Goal: Task Accomplishment & Management: Use online tool/utility

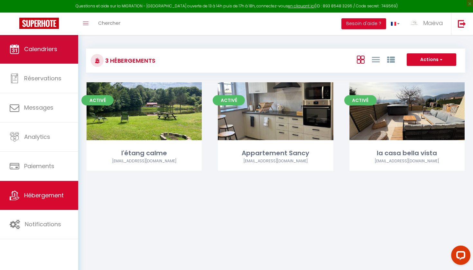
click at [65, 53] on link "Calendriers" at bounding box center [39, 49] width 78 height 29
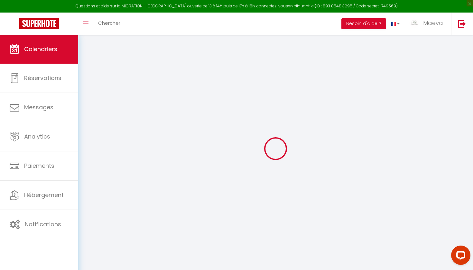
select select
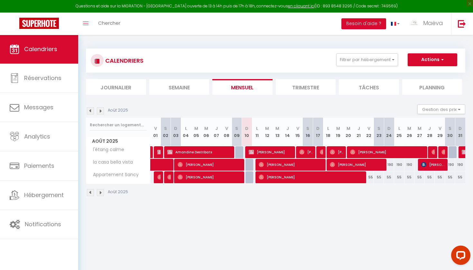
click at [302, 151] on img at bounding box center [301, 152] width 5 height 5
select select "OK"
select select "1"
select select "0"
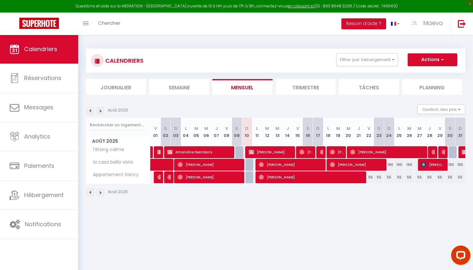
select select "1"
select select
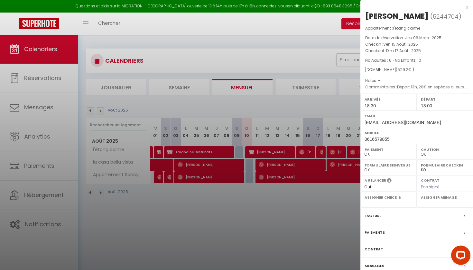
click at [415, 71] on div "Airbnb.com ( 529.2 € )" at bounding box center [416, 70] width 103 height 6
click at [275, 242] on div at bounding box center [236, 135] width 473 height 270
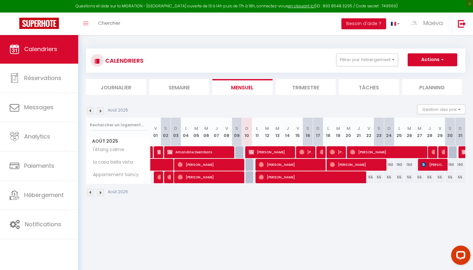
click at [308, 41] on div "CALENDRIERS Filtrer par hébergement Tous l'étang calme Appartement Sancy la cas…" at bounding box center [275, 123] width 395 height 176
click at [322, 154] on img at bounding box center [322, 152] width 5 height 5
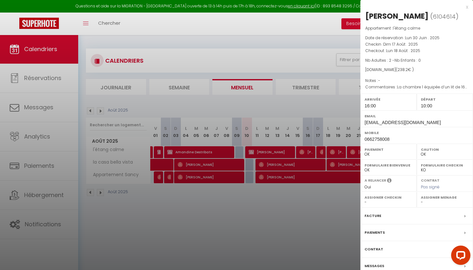
click at [326, 204] on div at bounding box center [236, 135] width 473 height 270
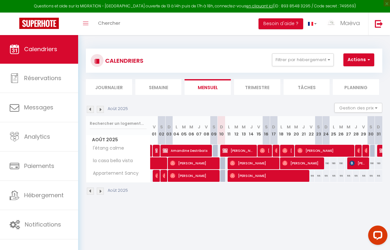
click at [198, 165] on span "[PERSON_NAME]" at bounding box center [193, 163] width 47 height 12
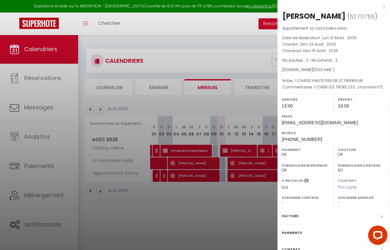
click at [194, 205] on div at bounding box center [195, 125] width 390 height 250
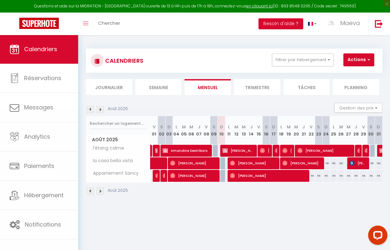
click at [194, 152] on span "Amandine Destribats" at bounding box center [186, 150] width 47 height 12
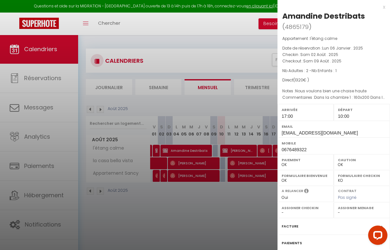
click at [244, 149] on div at bounding box center [195, 125] width 390 height 250
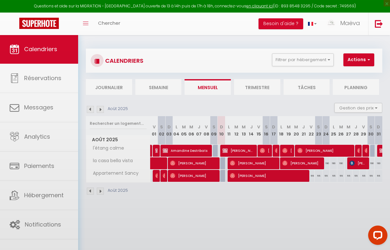
click at [244, 149] on span "[PERSON_NAME]" at bounding box center [239, 150] width 32 height 12
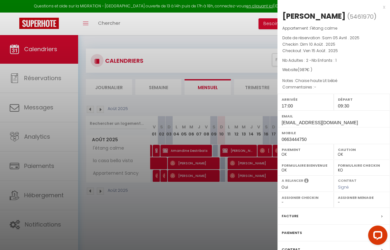
click at [367, 16] on span "5461970" at bounding box center [362, 17] width 24 height 8
copy span "5461970"
click at [384, 7] on div "x" at bounding box center [332, 7] width 108 height 8
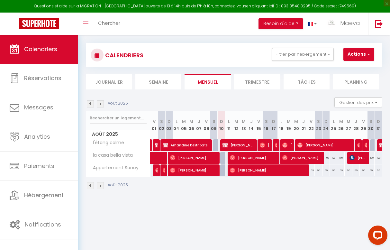
scroll to position [5, 0]
click at [382, 145] on img at bounding box center [382, 145] width 5 height 5
select select "KO"
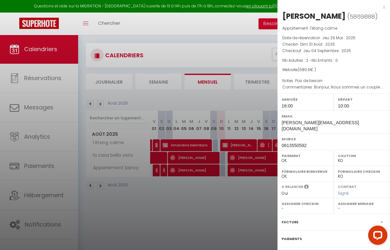
click at [365, 17] on span "5869888" at bounding box center [362, 17] width 25 height 8
copy span "5869888"
click at [205, 107] on div at bounding box center [195, 125] width 390 height 250
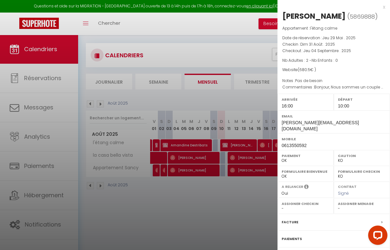
click at [385, 6] on div "x" at bounding box center [332, 7] width 108 height 8
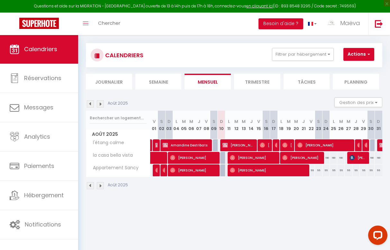
click at [102, 103] on img at bounding box center [100, 103] width 7 height 7
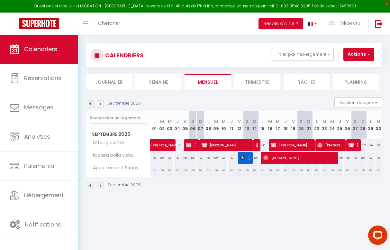
click at [60, 49] on link "Calendriers" at bounding box center [39, 49] width 78 height 29
click at [91, 103] on img at bounding box center [90, 103] width 7 height 7
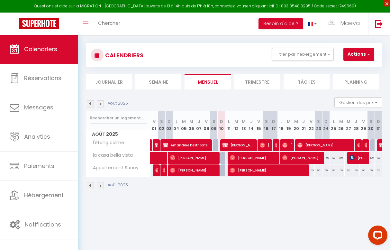
click at [387, 5] on span "×" at bounding box center [387, 3] width 6 height 6
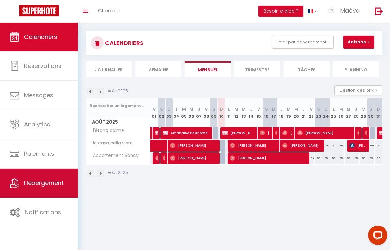
click at [44, 188] on link "Hébergement" at bounding box center [39, 183] width 78 height 29
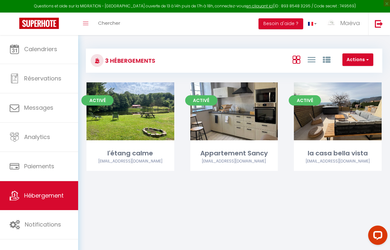
click at [238, 51] on div "3 Hébergements Actions Créer un Hébergement Nouveau groupe" at bounding box center [234, 61] width 297 height 24
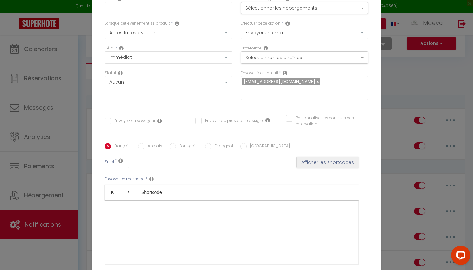
click at [188, 9] on input "text" at bounding box center [169, 8] width 128 height 12
click at [168, 10] on input "Payement du reste de l'acompte." at bounding box center [169, 8] width 128 height 12
drag, startPoint x: 168, startPoint y: 10, endPoint x: 214, endPoint y: 270, distance: 263.9
click at [214, 5] on input "Payement du reste de l'acompte." at bounding box center [169, 8] width 128 height 12
type input "Payement du reste de l'acompte."
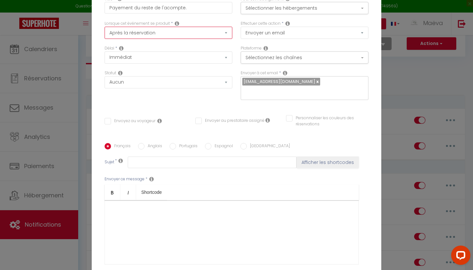
select select "2"
checkbox input "false"
select select "2 Jours"
checkbox input "false"
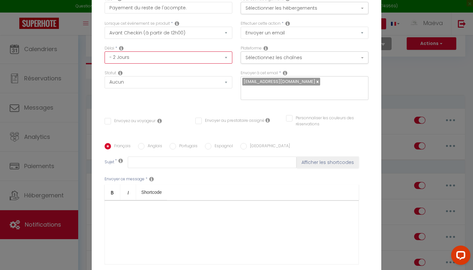
checkbox input "false"
click at [170, 67] on div "Délai * Immédiat - 10 Minutes - 1 Heure - 2 Heures - 3 Heures - 4 Heures - 5 He…" at bounding box center [168, 57] width 136 height 25
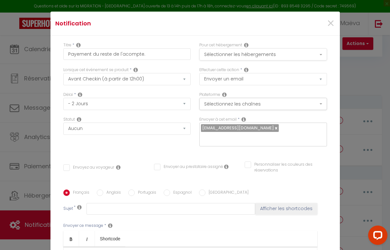
click at [256, 53] on button "Sélectionner les hébergements" at bounding box center [263, 54] width 128 height 12
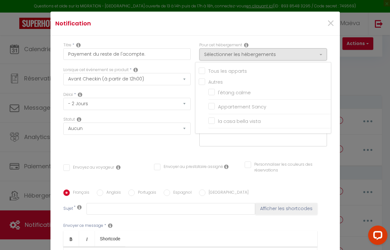
click at [191, 149] on div "Statut Aucun Si la réservation est payée Si réservation non payée Si la caution…" at bounding box center [127, 134] width 136 height 36
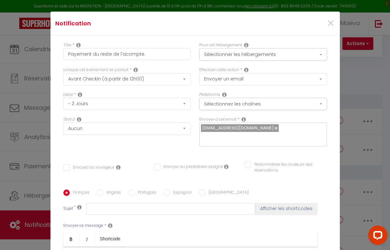
click at [204, 155] on div "Titre * Payement du reste de l'acompte. Pour cet hébergement Sélectionner les h…" at bounding box center [196, 190] width 290 height 308
click at [234, 117] on label "Envoyer à cet email" at bounding box center [217, 119] width 37 height 6
click at [234, 108] on button "Sélectionnez les chaînes" at bounding box center [263, 104] width 128 height 12
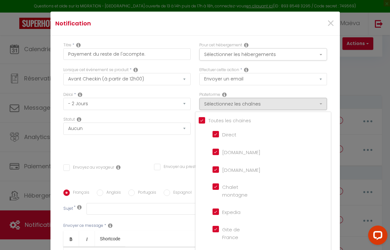
click at [211, 120] on input "Tous les apparts" at bounding box center [265, 120] width 132 height 6
checkbox input "false"
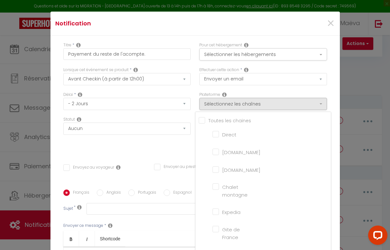
checkbox montagne "false"
checkbox input "false"
checkbox France "false"
checkbox input "false"
checkbox iCal "false"
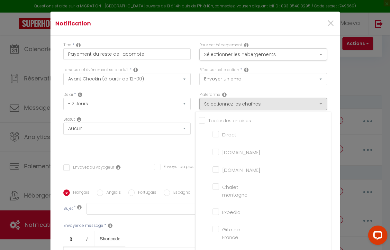
checkbox input "false"
checkbox tourisme "false"
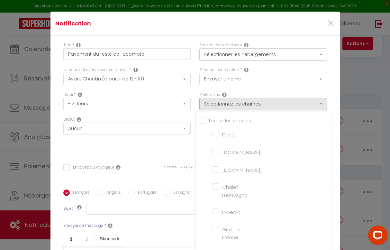
checkbox input "false"
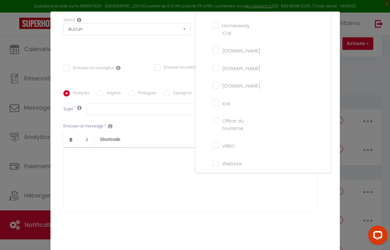
scroll to position [102, 0]
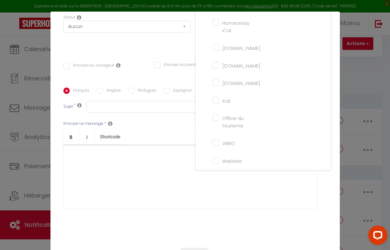
click at [217, 157] on input "Website" at bounding box center [231, 160] width 37 height 6
checkbox input "true"
checkbox input "false"
click at [184, 48] on div "Statut Aucun Si la réservation est payée Si réservation non payée Si la caution…" at bounding box center [127, 32] width 136 height 36
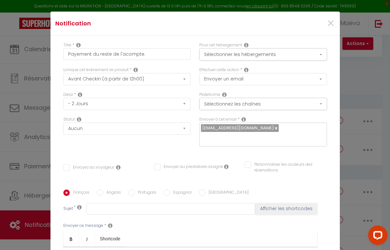
scroll to position [0, 0]
click at [256, 56] on button "Sélectionner les hébergements" at bounding box center [263, 54] width 128 height 12
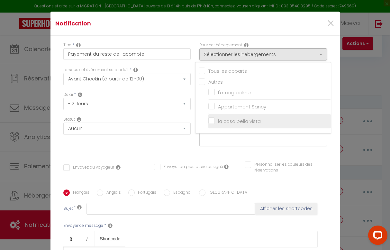
click at [240, 122] on input "la casa bella vista" at bounding box center [269, 121] width 123 height 6
checkbox input "true"
checkbox input "false"
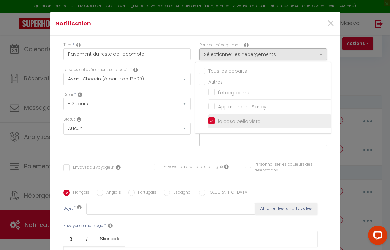
checkbox input "false"
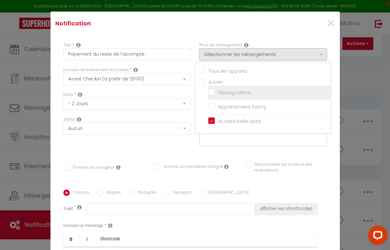
click at [213, 93] on input "l'étang calme" at bounding box center [269, 92] width 123 height 6
checkbox input "true"
checkbox input "false"
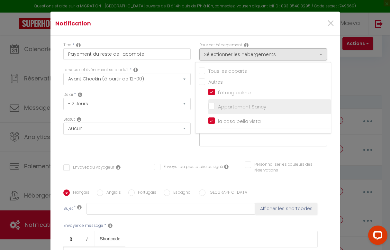
click at [213, 109] on input "Appartement Sancy" at bounding box center [269, 107] width 123 height 6
checkbox input "true"
checkbox input "false"
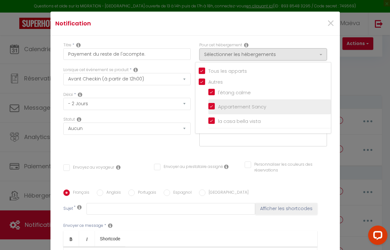
checkbox input "false"
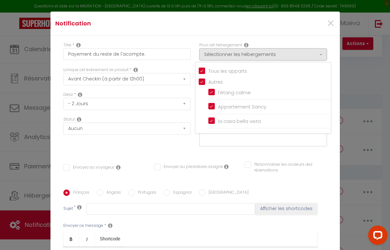
click at [171, 147] on div "Statut Aucun Si la réservation est payée Si réservation non payée Si la caution…" at bounding box center [127, 134] width 136 height 36
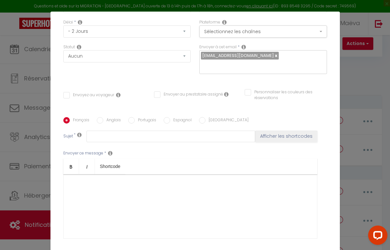
scroll to position [74, 0]
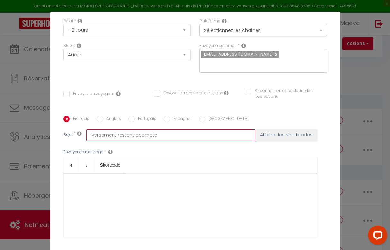
type input "Versement restant acompte"
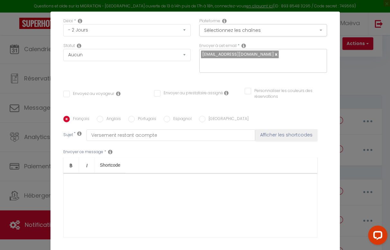
click at [106, 187] on div at bounding box center [190, 205] width 254 height 64
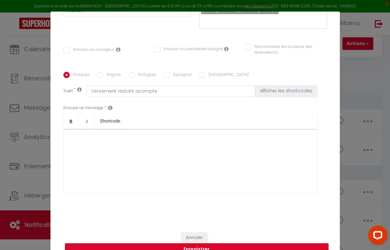
scroll to position [117, 0]
click at [106, 143] on div at bounding box center [190, 161] width 254 height 64
click at [91, 145] on div at bounding box center [190, 161] width 254 height 64
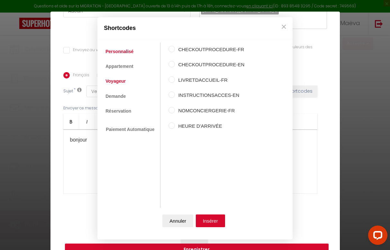
click at [118, 77] on link "Voyageur" at bounding box center [115, 82] width 27 height 12
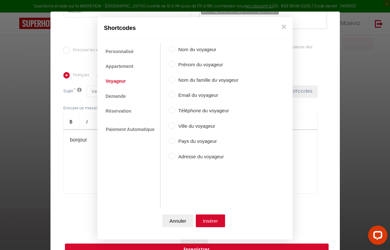
click at [178, 65] on label "Prénom du voyageur" at bounding box center [206, 65] width 63 height 8
click at [175, 65] on input "Prénom du voyageur" at bounding box center [172, 64] width 6 height 6
radio input "true"
click at [213, 217] on button "Insérer" at bounding box center [210, 220] width 29 height 13
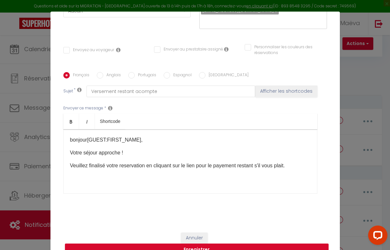
scroll to position [1, 0]
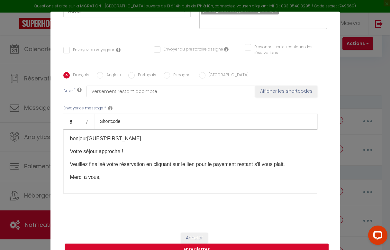
click at [121, 180] on p "Merci a vous," at bounding box center [190, 177] width 241 height 8
click at [299, 161] on p "Veuillez finalisé votre réservation en cliquant sur le lien pour le payement re…" at bounding box center [190, 165] width 241 height 8
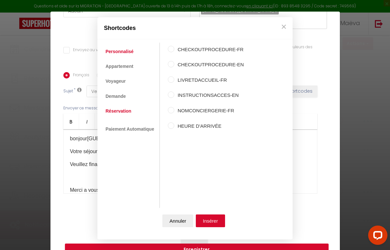
click at [123, 110] on link "Réservation" at bounding box center [118, 111] width 32 height 12
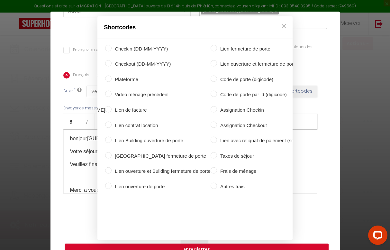
scroll to position [0, 180]
click at [217, 139] on label "Lien avec reliquat de paiement (site web)" at bounding box center [262, 141] width 91 height 8
click at [213, 139] on input "Lien avec reliquat de paiement (site web)" at bounding box center [214, 140] width 6 height 6
radio input "true"
click at [203, 247] on div "Shortcodes Personnalisé Appartement Voyageur Demande Réservation Lien De Paieme…" at bounding box center [195, 125] width 390 height 250
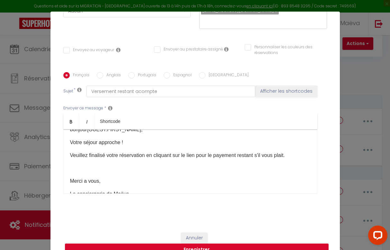
scroll to position [13, 0]
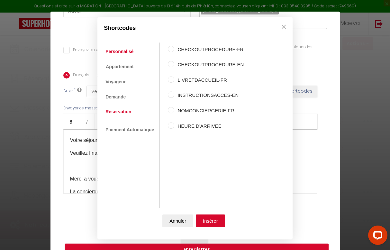
click at [120, 114] on link "Réservation" at bounding box center [118, 112] width 32 height 12
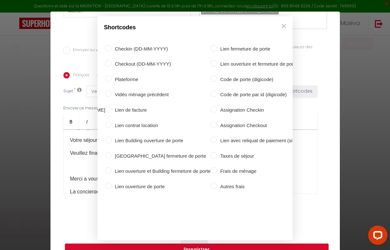
scroll to position [0, 180]
click at [223, 140] on label "Lien avec reliquat de paiement (site web)" at bounding box center [262, 141] width 91 height 8
click at [217, 140] on input "Lien avec reliquat de paiement (site web)" at bounding box center [214, 140] width 6 height 6
radio input "true"
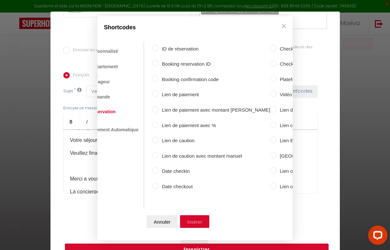
scroll to position [0, 15]
click at [194, 220] on button "Insérer" at bounding box center [195, 221] width 29 height 13
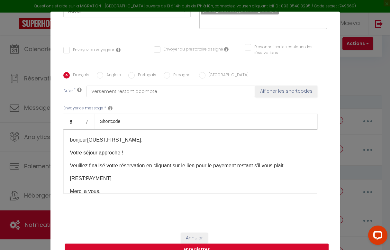
scroll to position [0, 0]
click at [69, 152] on div "bonjour [GUEST:FIRST_NAME], Votre séjour approche ! Veuillez finalisé votre rés…" at bounding box center [190, 161] width 254 height 64
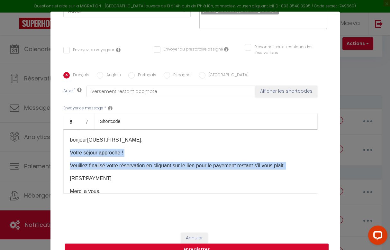
drag, startPoint x: 69, startPoint y: 152, endPoint x: 166, endPoint y: 172, distance: 99.7
click at [166, 172] on div "bonjour [GUEST:FIRST_NAME], Votre séjour approche ! Veuillez finalisé votre rés…" at bounding box center [190, 161] width 254 height 64
copy div "Votre séjour approche ! Veuillez finalisé votre réservation en cliquant sur le …"
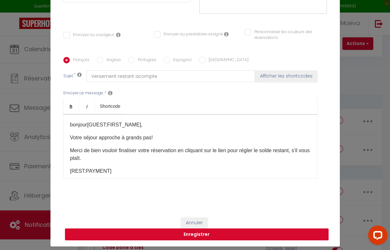
click at [228, 233] on button "Enregistrer" at bounding box center [197, 234] width 264 height 12
checkbox input "false"
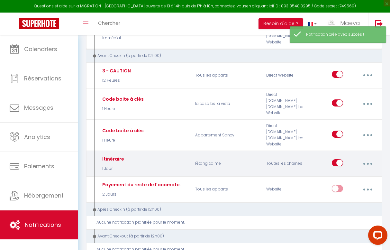
scroll to position [134, 0]
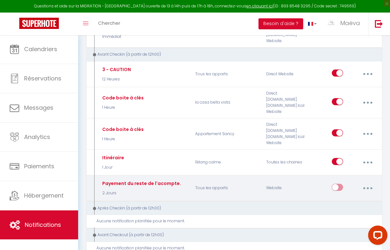
click at [336, 184] on input "checkbox" at bounding box center [337, 189] width 11 height 10
checkbox input "true"
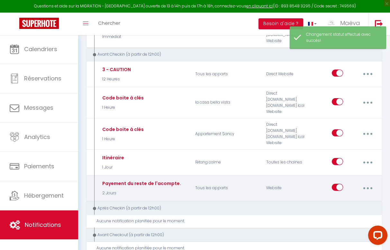
click at [372, 182] on button "button" at bounding box center [367, 188] width 17 height 12
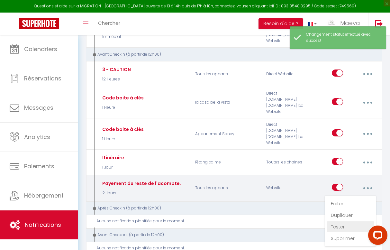
click at [339, 221] on link "Tester" at bounding box center [351, 226] width 48 height 11
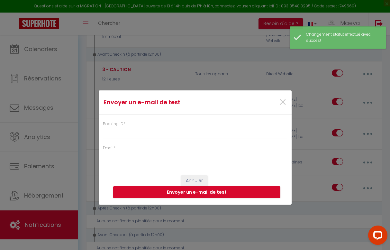
click at [178, 143] on div "Booking ID * Email *" at bounding box center [195, 139] width 193 height 48
click at [281, 102] on span "×" at bounding box center [283, 102] width 8 height 19
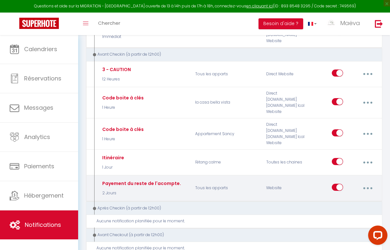
click at [372, 182] on button "button" at bounding box center [367, 188] width 17 height 12
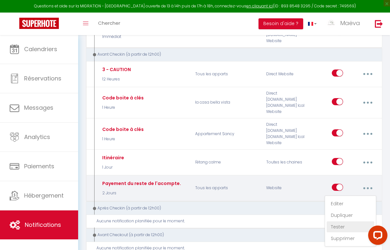
click at [343, 221] on link "Tester" at bounding box center [351, 226] width 48 height 11
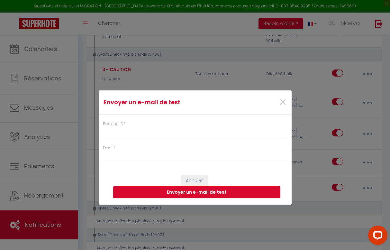
click at [160, 126] on div "Booking ID *" at bounding box center [195, 130] width 185 height 18
click at [160, 133] on input "Booking ID *" at bounding box center [195, 133] width 185 height 12
paste input "5461970"
type input "5461970"
click at [148, 160] on input "Email *" at bounding box center [195, 157] width 185 height 12
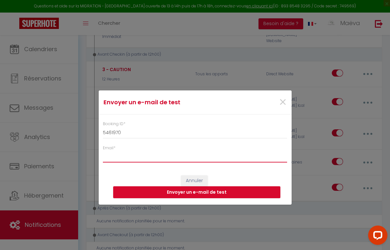
type input "maedb.08@gmail.com"
click at [188, 189] on button "Envoyer un e-mail de test" at bounding box center [196, 192] width 167 height 12
click at [282, 102] on span "×" at bounding box center [283, 102] width 8 height 19
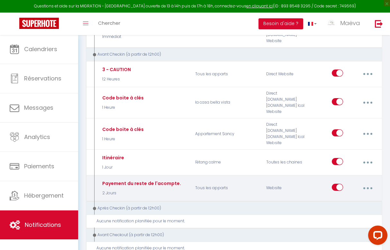
click at [365, 182] on button "button" at bounding box center [367, 188] width 17 height 12
click at [337, 198] on link "Editer" at bounding box center [351, 203] width 48 height 11
type input "Payement du reste de l'acompte."
select select "2 Jours"
select select
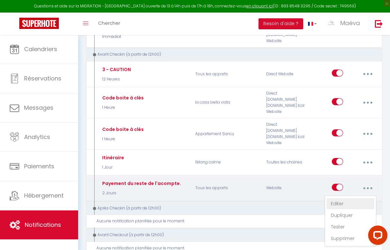
checkbox input "false"
radio input "true"
type input "Versement restant acompte"
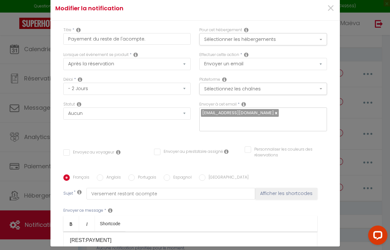
scroll to position [0, 0]
click at [228, 88] on button "Sélectionnez les chaînes" at bounding box center [263, 89] width 128 height 12
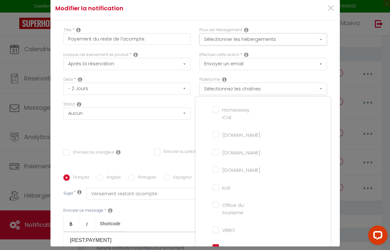
click at [229, 90] on button "Sélectionnez les chaînes" at bounding box center [263, 89] width 128 height 12
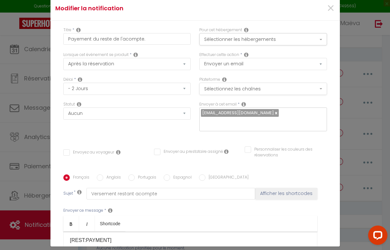
click at [229, 90] on button "Sélectionnez les chaînes" at bounding box center [263, 89] width 128 height 12
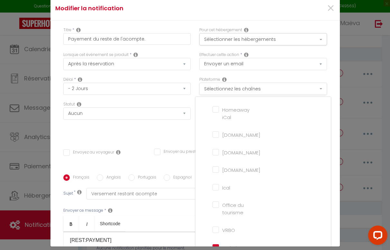
click at [229, 90] on button "Sélectionnez les chaînes" at bounding box center [263, 89] width 128 height 12
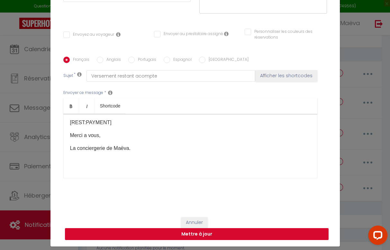
scroll to position [117, 0]
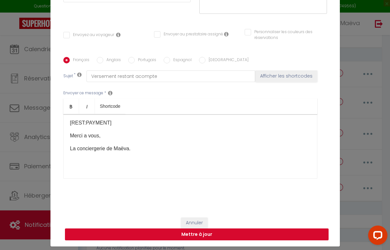
click at [206, 234] on button "Mettre à jour" at bounding box center [197, 234] width 264 height 12
checkbox input "false"
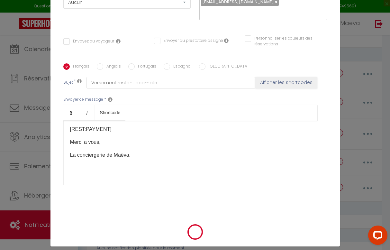
scroll to position [111, 0]
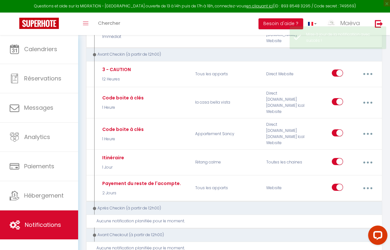
checkbox input "true"
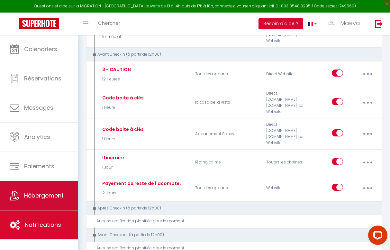
click at [35, 201] on link "Hébergement" at bounding box center [39, 195] width 78 height 29
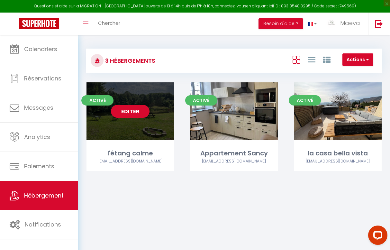
click at [134, 113] on link "Editer" at bounding box center [130, 111] width 39 height 13
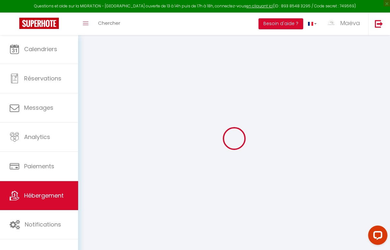
select select "+ 15 %"
checkbox input "false"
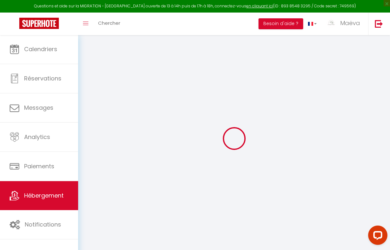
checkbox input "false"
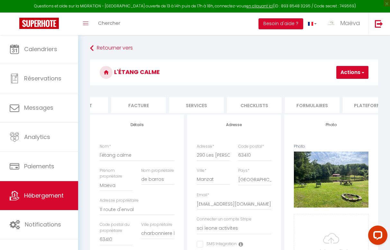
scroll to position [0, 96]
click at [370, 106] on li "Plateformes" at bounding box center [369, 105] width 55 height 16
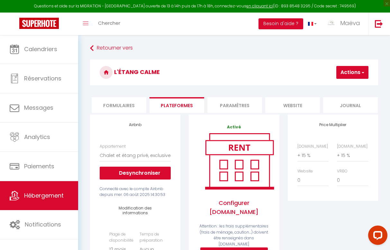
scroll to position [0, 288]
click at [308, 104] on li "website" at bounding box center [293, 105] width 55 height 16
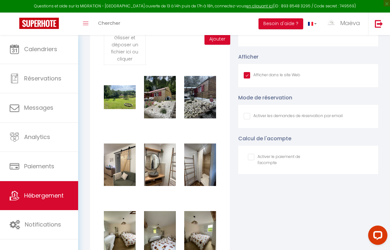
scroll to position [589, 0]
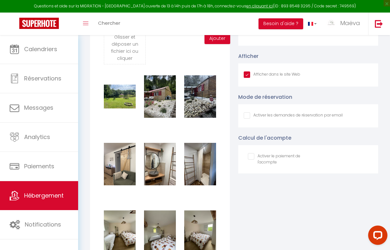
click at [252, 158] on input "checkbox" at bounding box center [276, 156] width 56 height 6
checkbox input "true"
checkbox input "false"
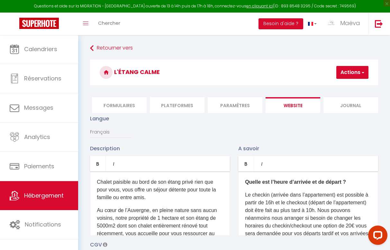
scroll to position [0, 0]
click at [363, 78] on button "Actions" at bounding box center [352, 72] width 32 height 13
click at [355, 86] on link "Enregistrer" at bounding box center [343, 86] width 51 height 8
click at [366, 69] on button "Actions" at bounding box center [352, 72] width 32 height 13
click at [336, 87] on input "Enregistrer" at bounding box center [336, 86] width 24 height 6
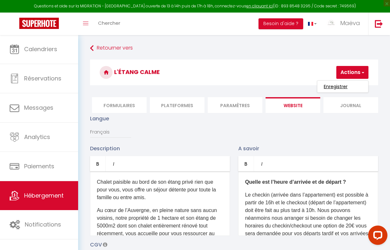
checkbox input "true"
checkbox input "false"
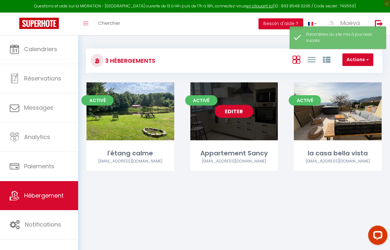
click at [232, 111] on link "Editer" at bounding box center [234, 111] width 39 height 13
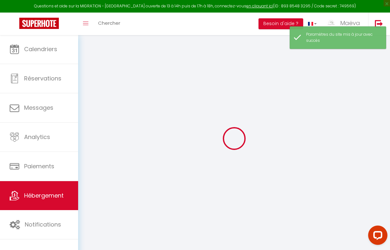
type input "Oups ! Les dates sélectionnées sont indisponibles."
type textarea "Malheureusement les dates sélectionnées sont indisponibles. Nous vous invitons …"
type input "45.869896"
type input "3.037129"
checkbox input "true"
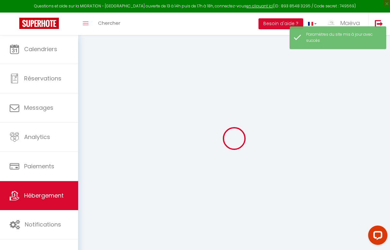
checkbox input "false"
select select
checkbox input "false"
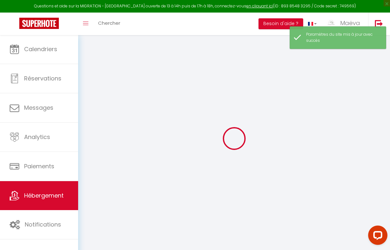
checkbox input "false"
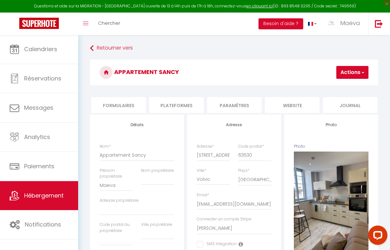
scroll to position [0, 288]
click at [293, 103] on li "website" at bounding box center [293, 105] width 55 height 16
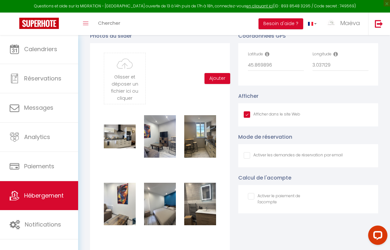
scroll to position [760, 0]
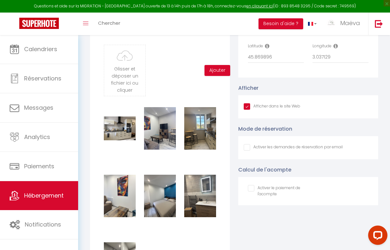
click at [251, 187] on input "checkbox" at bounding box center [276, 188] width 56 height 6
checkbox input "true"
checkbox input "false"
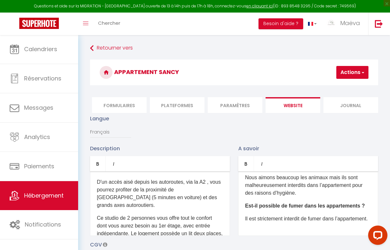
scroll to position [0, 0]
click at [346, 80] on h3 "Appartement Sancy" at bounding box center [234, 73] width 288 height 26
click at [347, 71] on button "Actions" at bounding box center [352, 72] width 32 height 13
click at [336, 84] on input "Enregistrer" at bounding box center [336, 86] width 24 height 6
checkbox input "true"
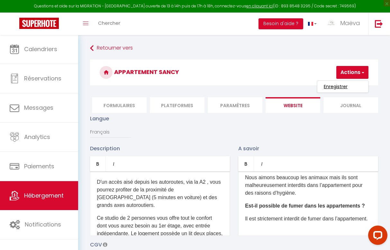
checkbox input "false"
click at [330, 87] on input "Enregistrer" at bounding box center [336, 86] width 24 height 6
checkbox input "true"
checkbox input "false"
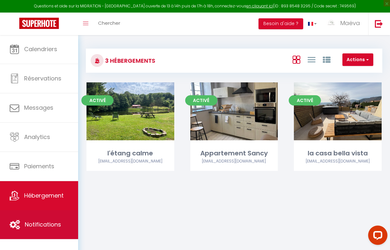
click at [41, 228] on span "Notifications" at bounding box center [43, 224] width 36 height 8
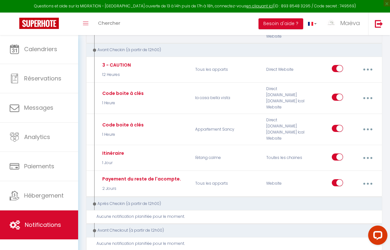
scroll to position [140, 0]
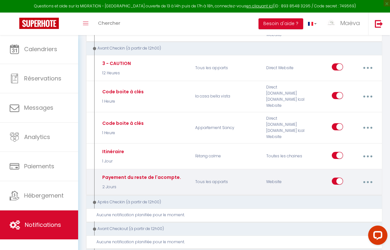
click at [367, 176] on button "button" at bounding box center [367, 182] width 17 height 12
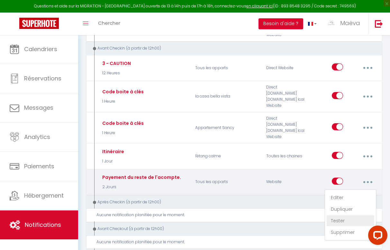
click at [338, 215] on link "Tester" at bounding box center [351, 220] width 48 height 11
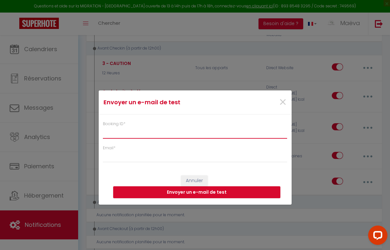
click at [137, 129] on input "Booking ID *" at bounding box center [195, 133] width 185 height 12
paste input "5869888"
type input "5869888"
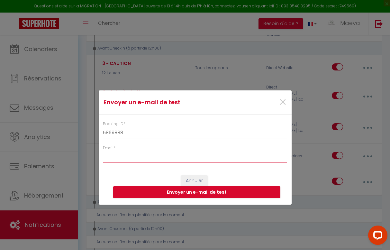
click at [133, 158] on input "Email *" at bounding box center [195, 157] width 185 height 12
type input "maedb.08@gmail.com"
click at [196, 191] on button "Envoyer un e-mail de test" at bounding box center [196, 192] width 167 height 12
click at [283, 102] on span "×" at bounding box center [283, 102] width 8 height 19
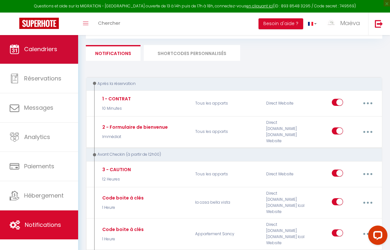
scroll to position [25, 0]
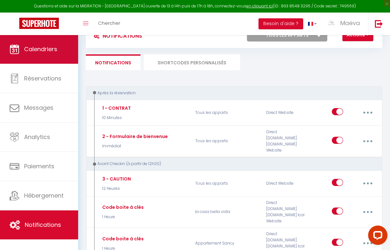
click at [33, 41] on link "Calendriers" at bounding box center [39, 49] width 78 height 29
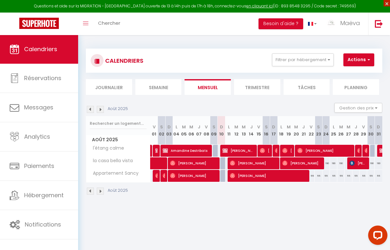
click at [387, 5] on span "×" at bounding box center [387, 3] width 6 height 6
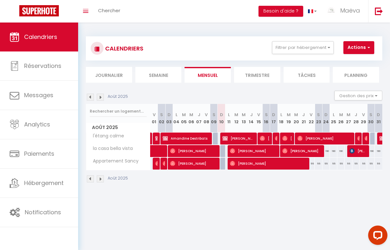
click at [238, 203] on body "Questions et aide sur la MIGRATION - Salle Zoom ouverte de 13 à 14h puis de 17h…" at bounding box center [195, 148] width 390 height 250
click at [158, 245] on body "Questions et aide sur la MIGRATION - Salle Zoom ouverte de 13 à 14h puis de 17h…" at bounding box center [195, 148] width 390 height 250
click at [185, 195] on div "CALENDRIERS Filtrer par hébergement Tous l'étang calme Appartement Sancy la cas…" at bounding box center [234, 110] width 312 height 174
click at [272, 204] on body "Questions et aide sur la MIGRATION - Salle Zoom ouverte de 13 à 14h puis de 17h…" at bounding box center [195, 148] width 390 height 250
